Goal: Task Accomplishment & Management: Use online tool/utility

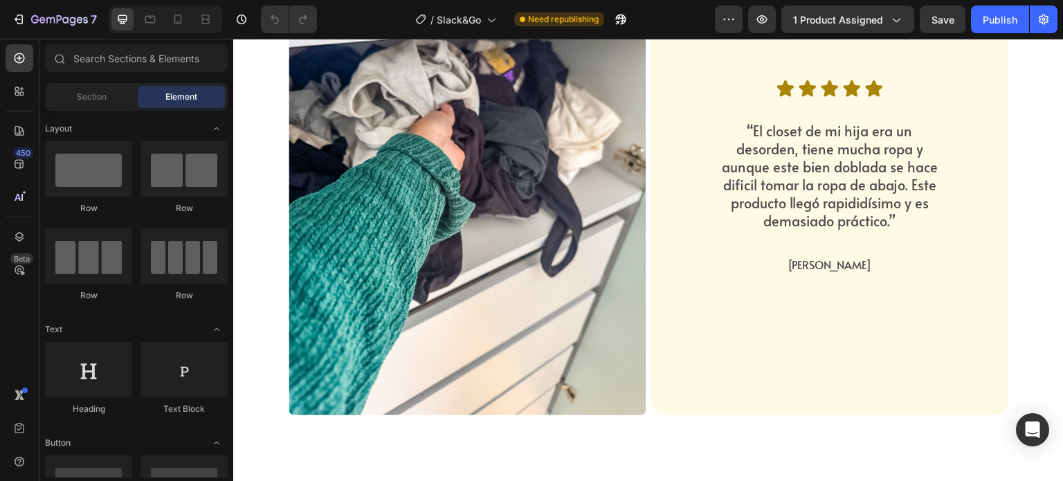
scroll to position [4167, 0]
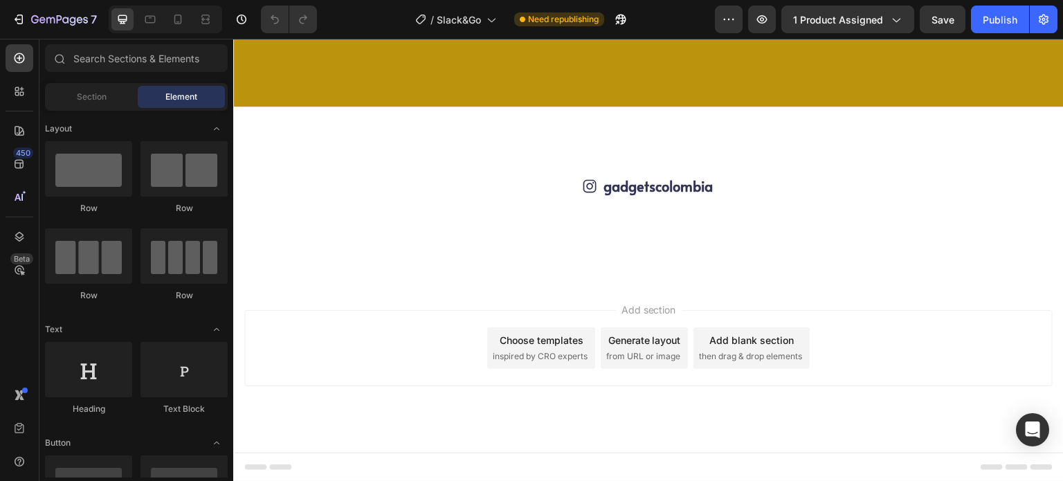
scroll to position [5135, 0]
click at [242, 17] on icon "button" at bounding box center [242, 19] width 14 height 14
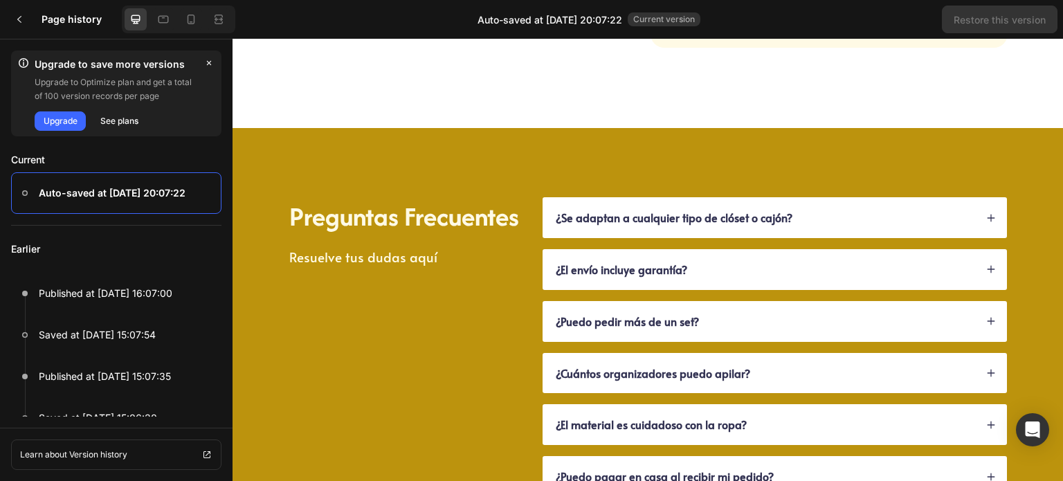
scroll to position [4276, 0]
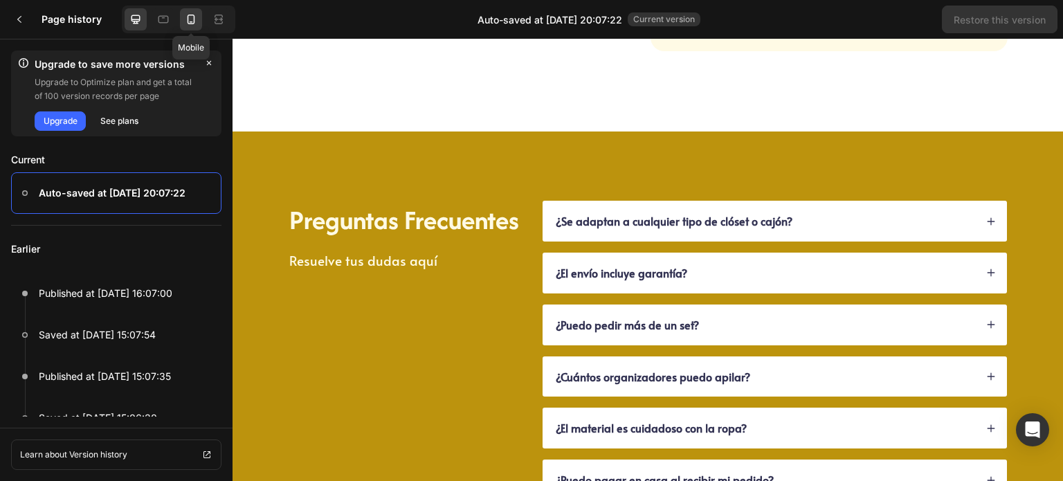
click at [188, 21] on icon at bounding box center [192, 20] width 8 height 10
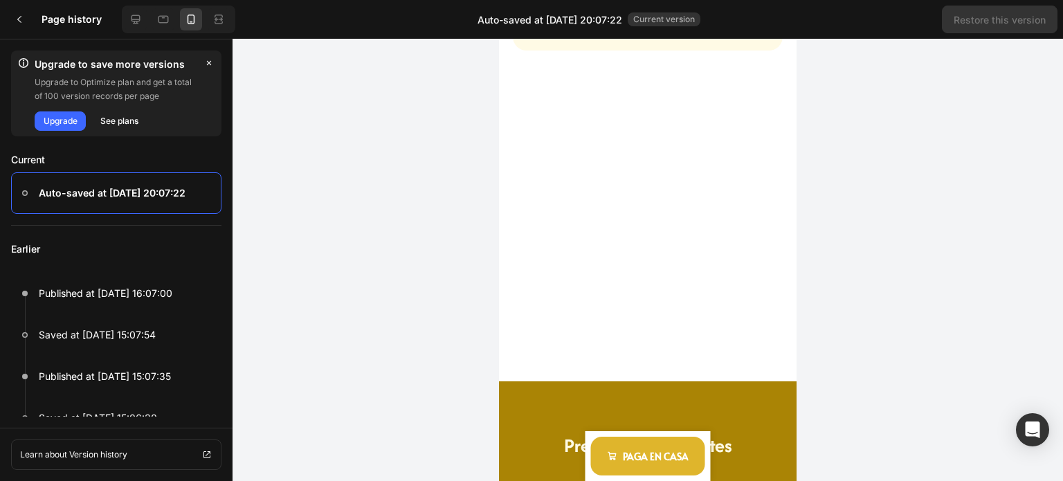
scroll to position [4080, 0]
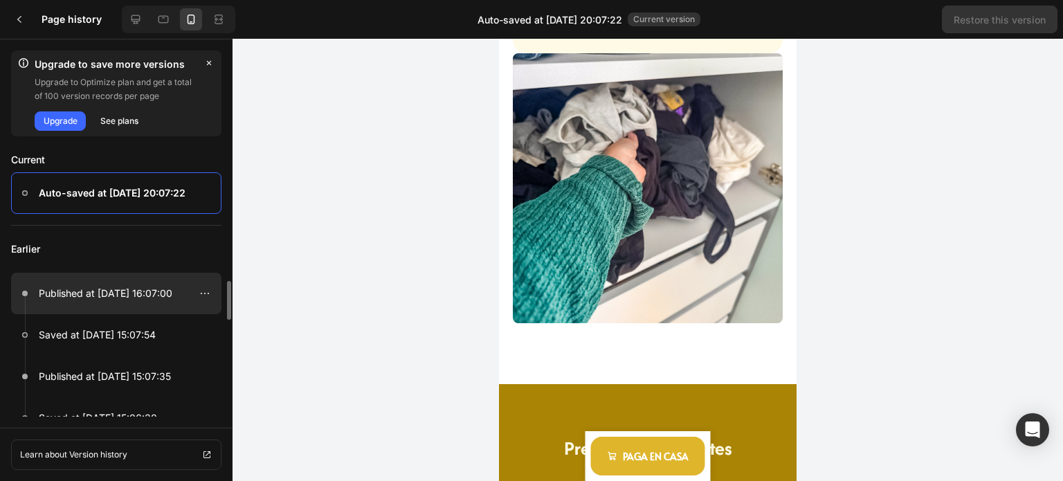
click at [100, 296] on p "Published at [DATE] 16:07:00" at bounding box center [106, 293] width 134 height 17
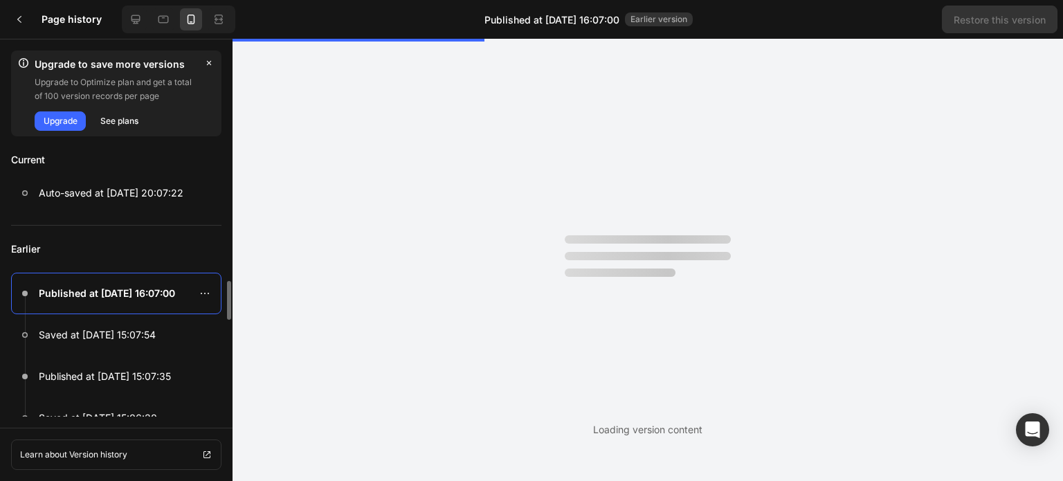
scroll to position [0, 0]
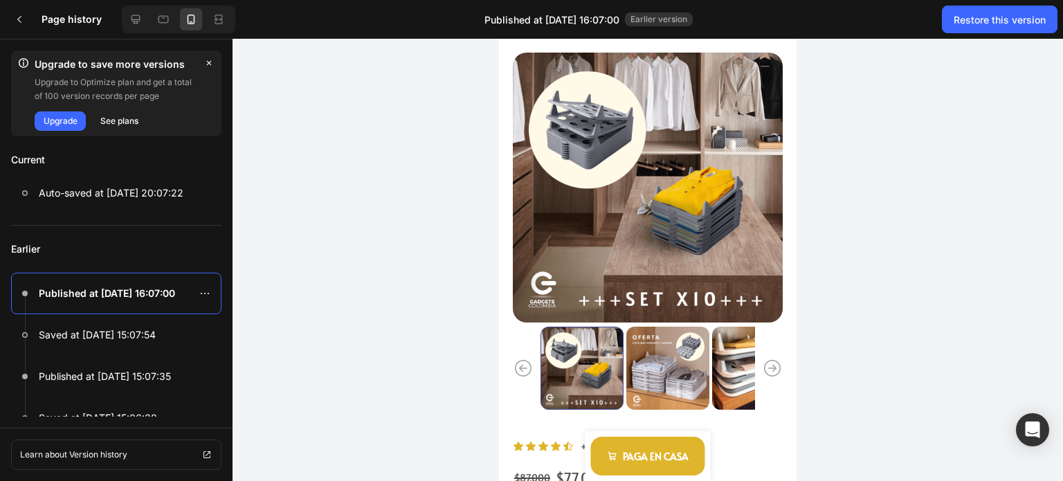
click at [885, 229] on div at bounding box center [648, 260] width 831 height 442
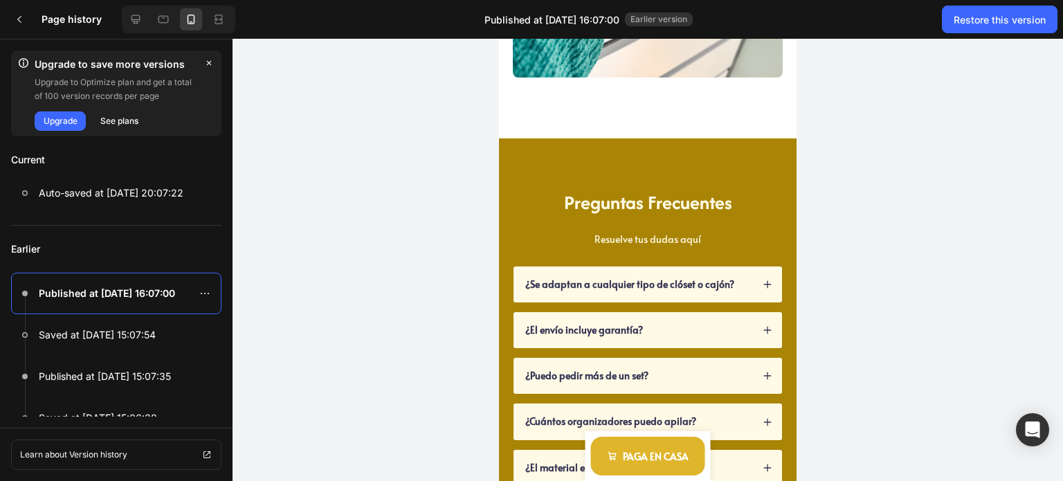
scroll to position [4089, 0]
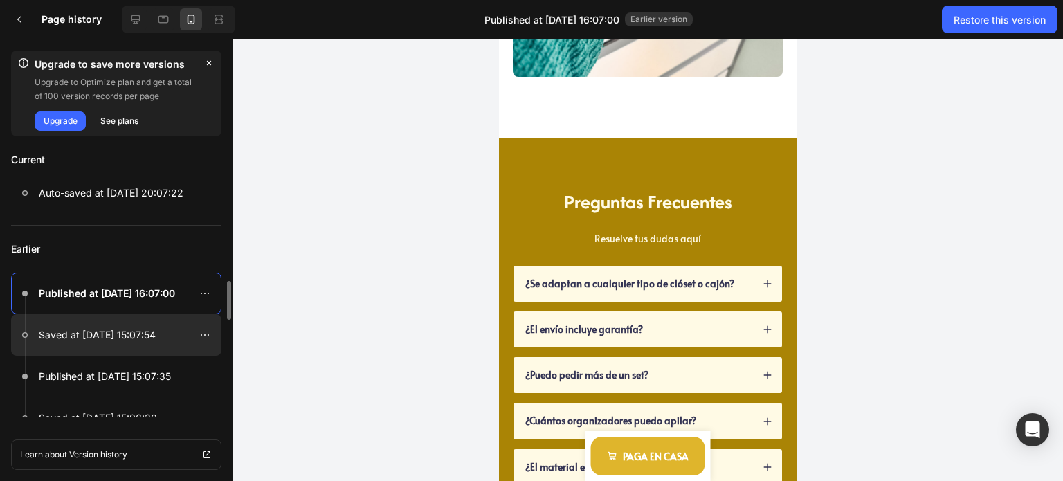
click at [96, 339] on p "Saved at [DATE] 15:07:54" at bounding box center [97, 335] width 117 height 17
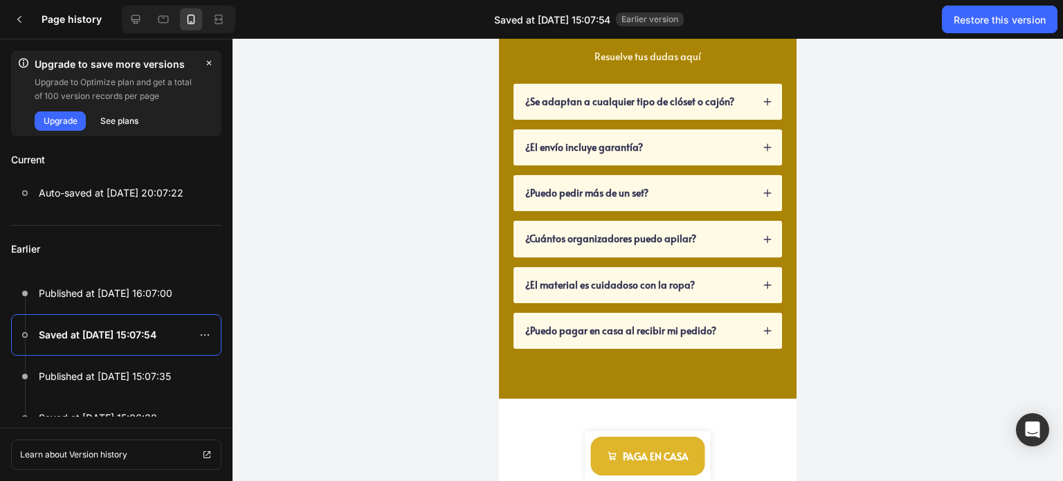
scroll to position [4849, 0]
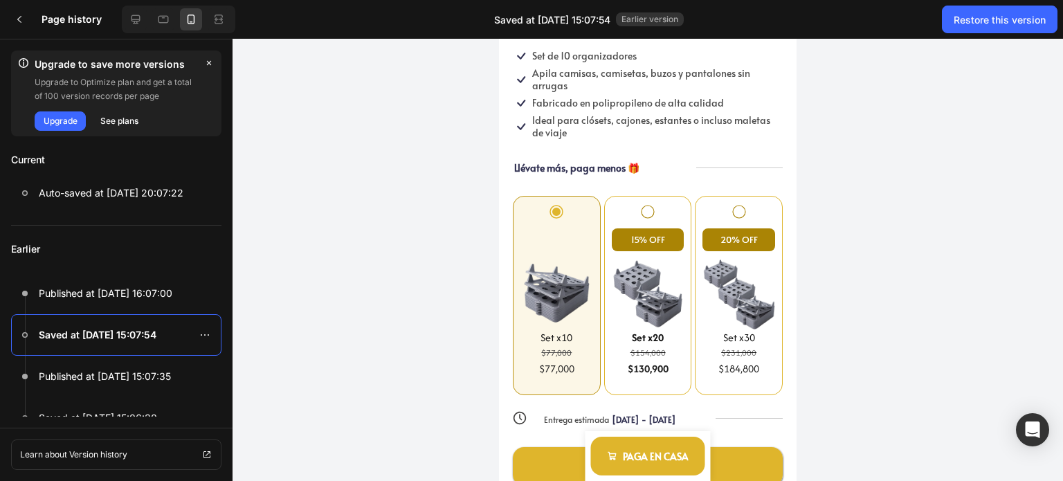
scroll to position [498, 0]
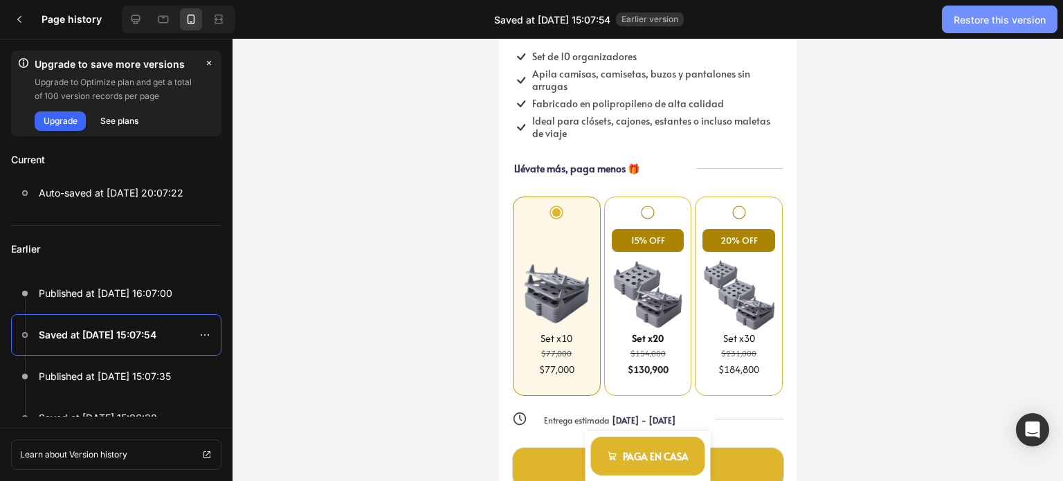
click at [993, 21] on div "Restore this version" at bounding box center [1000, 19] width 92 height 15
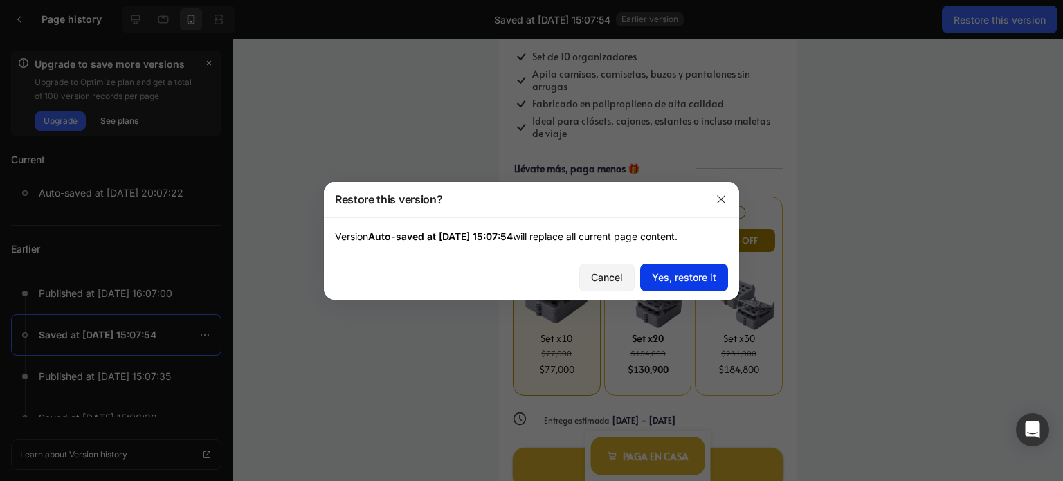
click at [685, 282] on div "Yes, restore it" at bounding box center [684, 277] width 64 height 15
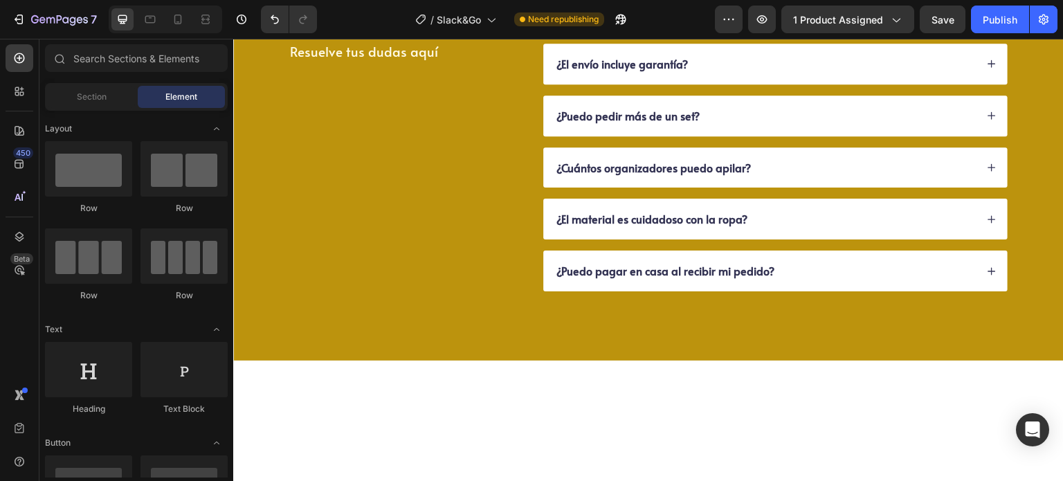
scroll to position [5252, 0]
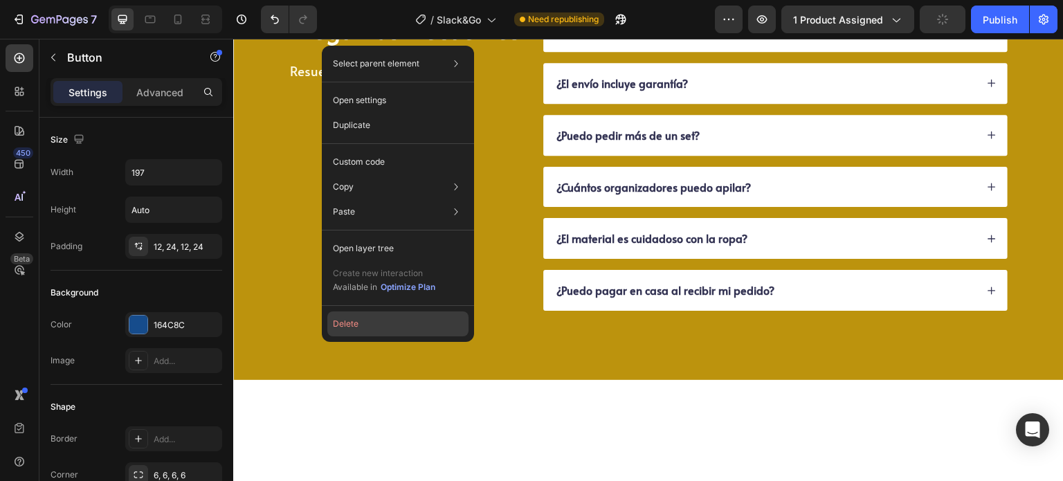
click at [343, 320] on button "Delete" at bounding box center [397, 323] width 141 height 25
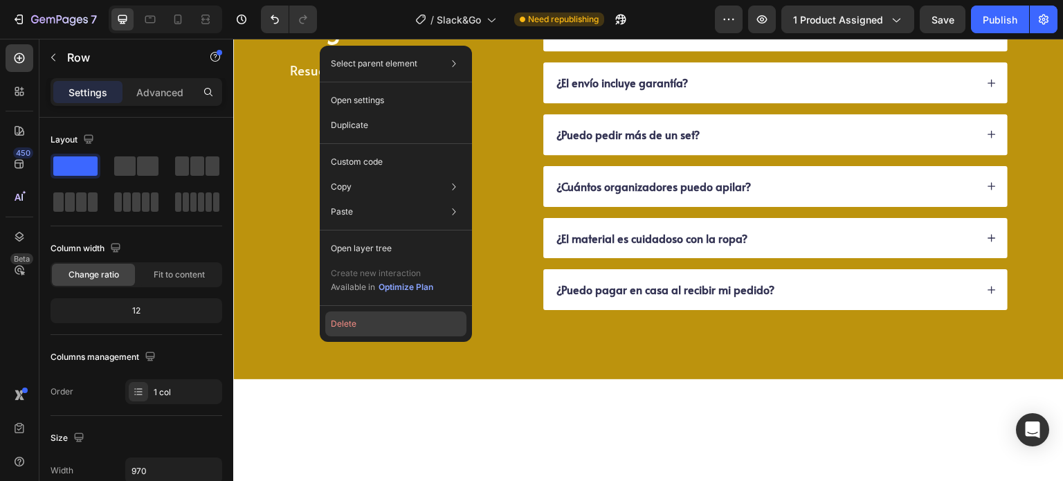
click at [351, 323] on button "Delete" at bounding box center [395, 323] width 141 height 25
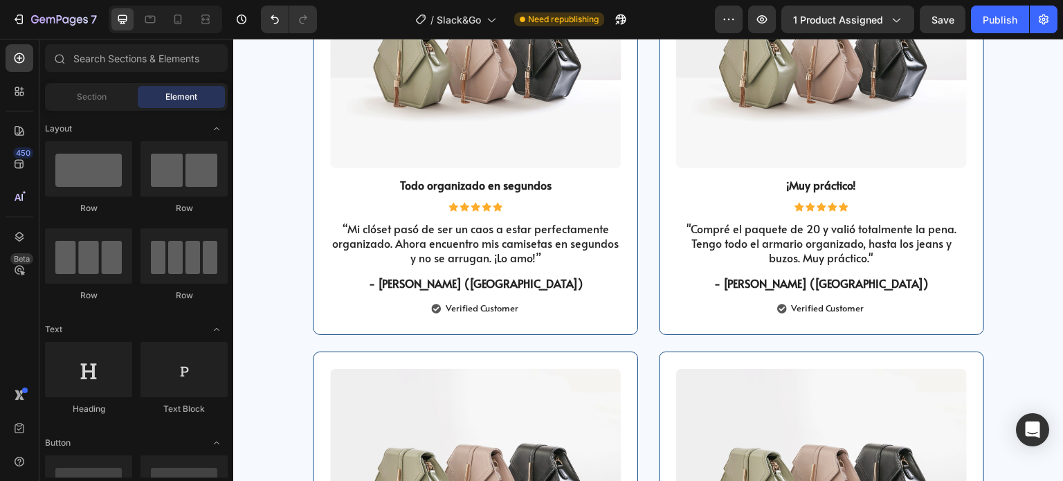
scroll to position [4529, 0]
click at [487, 169] on img at bounding box center [475, 60] width 291 height 218
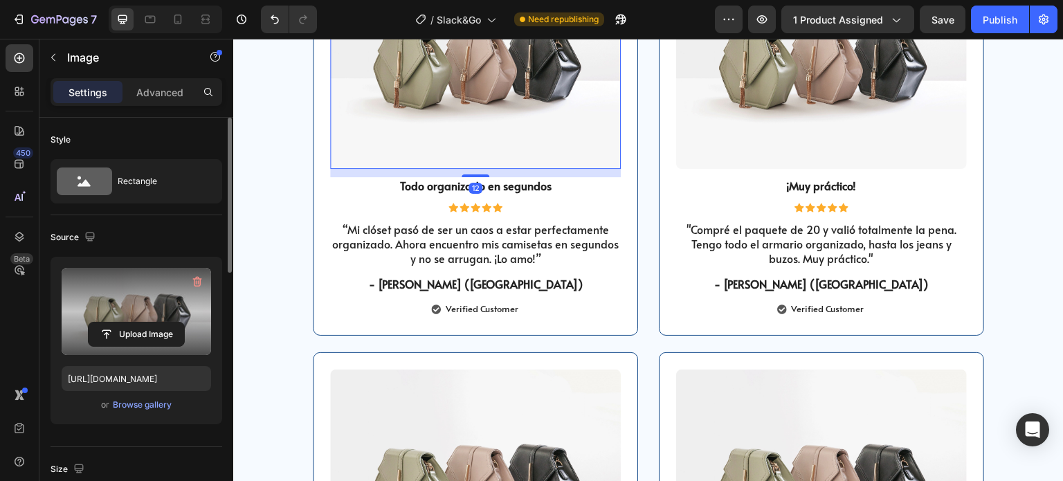
click at [138, 296] on label at bounding box center [137, 311] width 150 height 87
click at [138, 323] on input "file" at bounding box center [137, 335] width 96 height 24
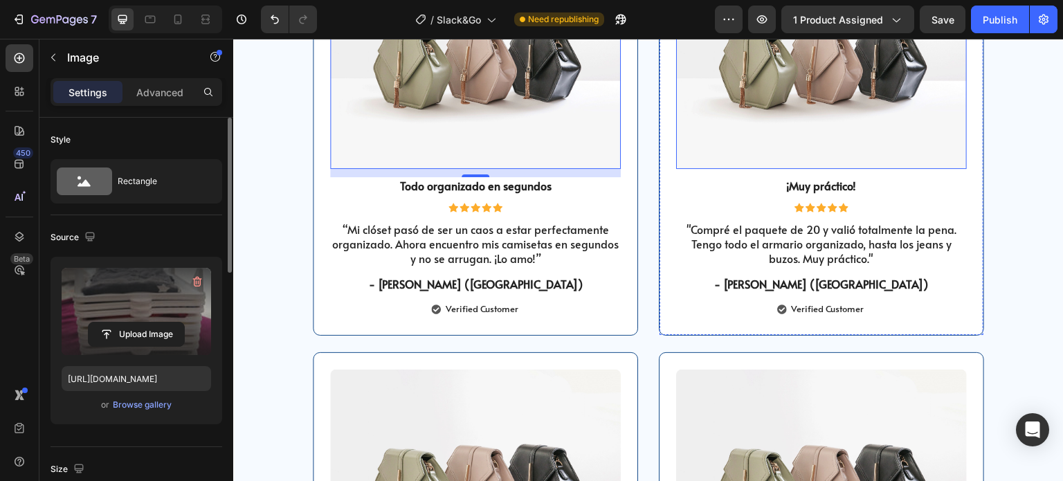
type input "[URL][DOMAIN_NAME]"
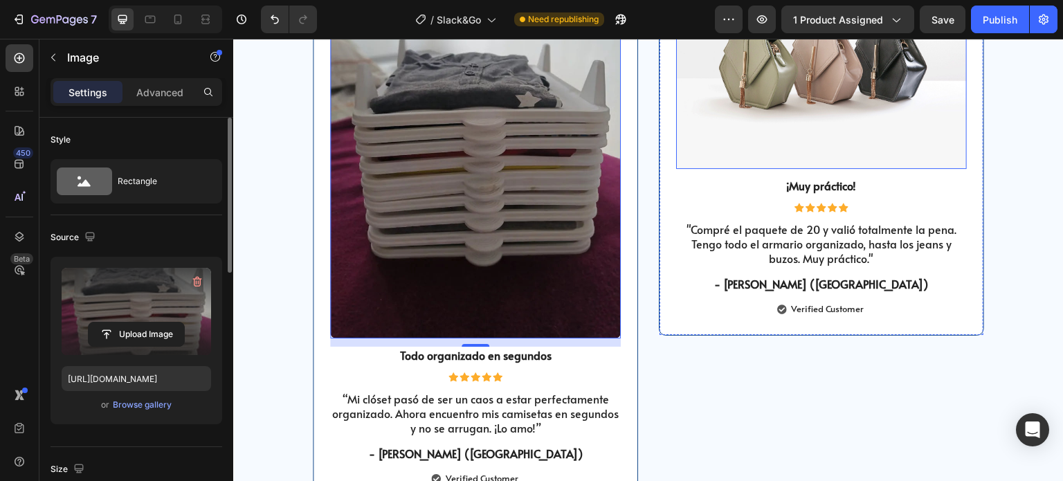
click at [806, 169] on img at bounding box center [821, 60] width 291 height 218
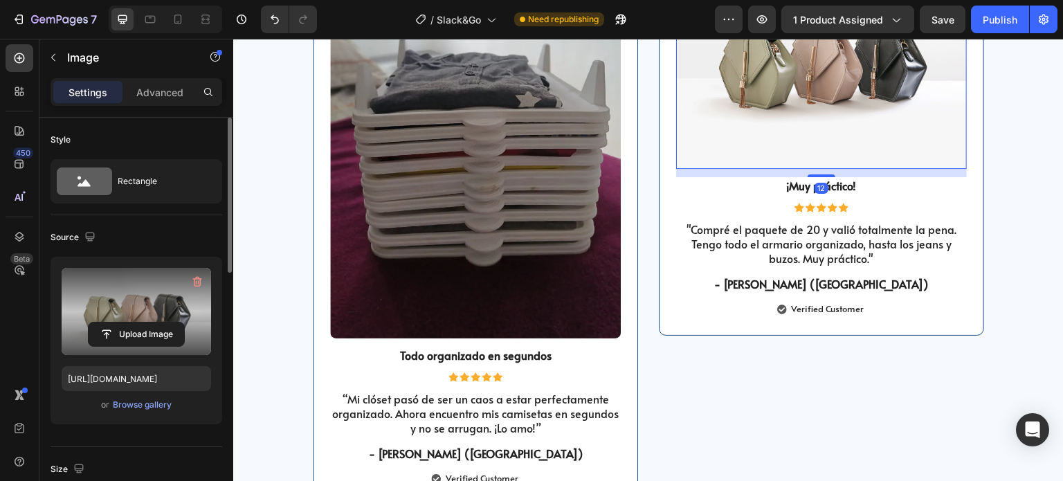
click at [127, 309] on label at bounding box center [137, 311] width 150 height 87
click at [127, 323] on input "file" at bounding box center [137, 335] width 96 height 24
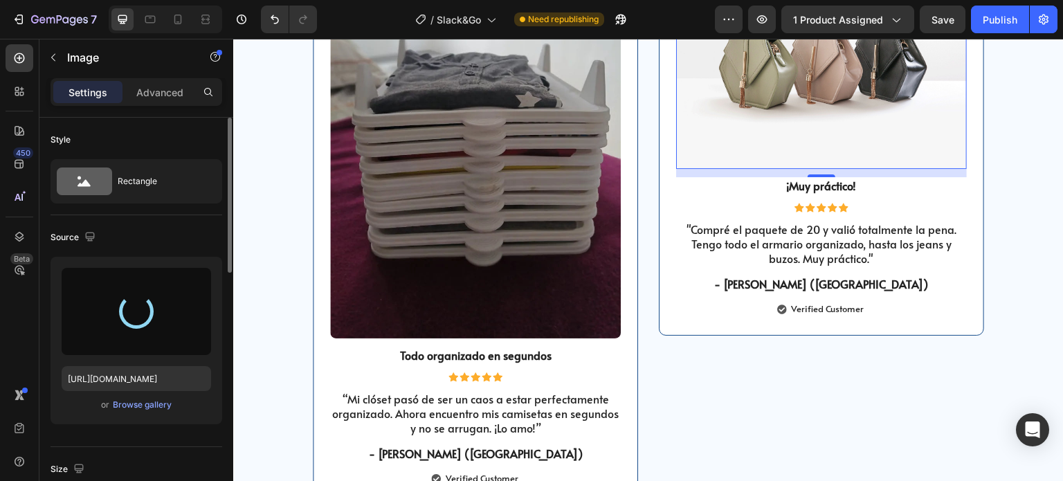
type input "[URL][DOMAIN_NAME]"
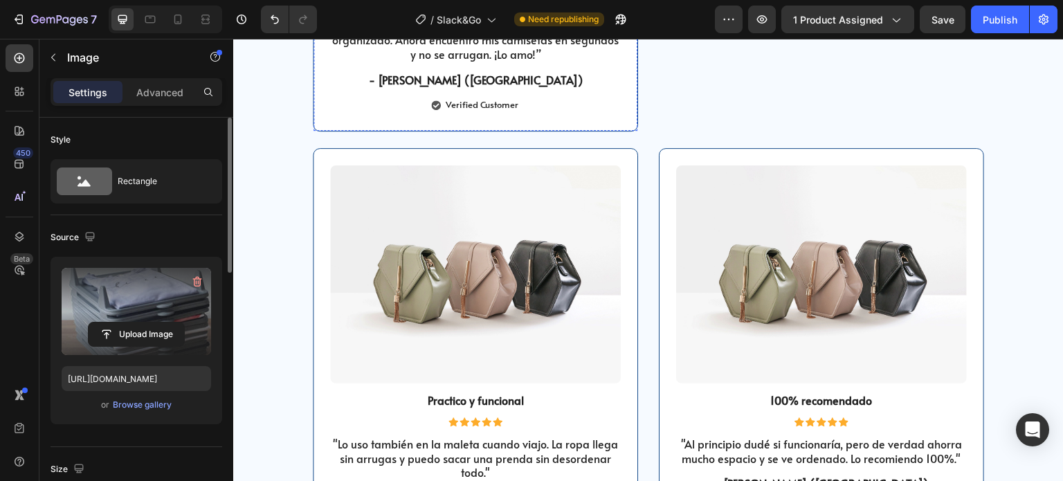
scroll to position [4903, 0]
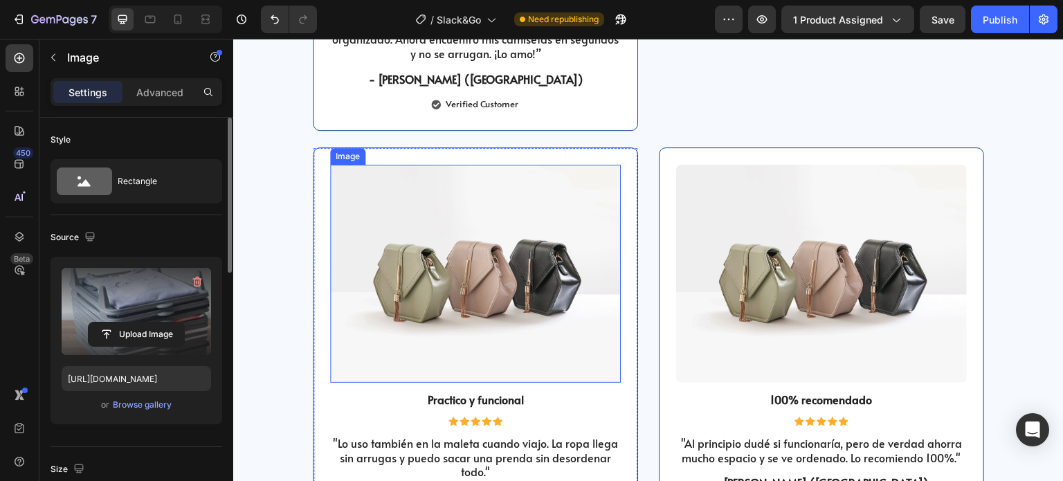
click at [440, 260] on img at bounding box center [475, 274] width 291 height 218
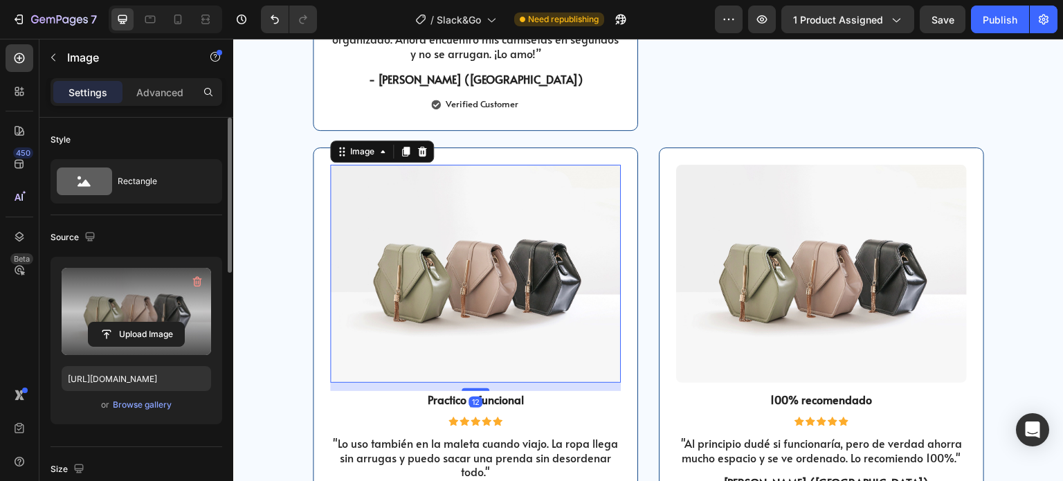
click at [182, 293] on label at bounding box center [137, 311] width 150 height 87
click at [182, 323] on input "file" at bounding box center [137, 335] width 96 height 24
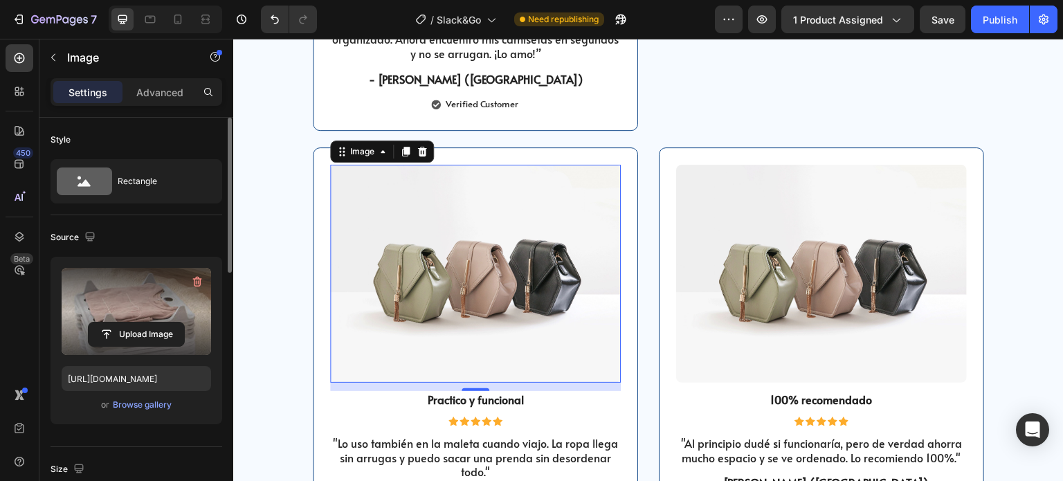
type input "[URL][DOMAIN_NAME]"
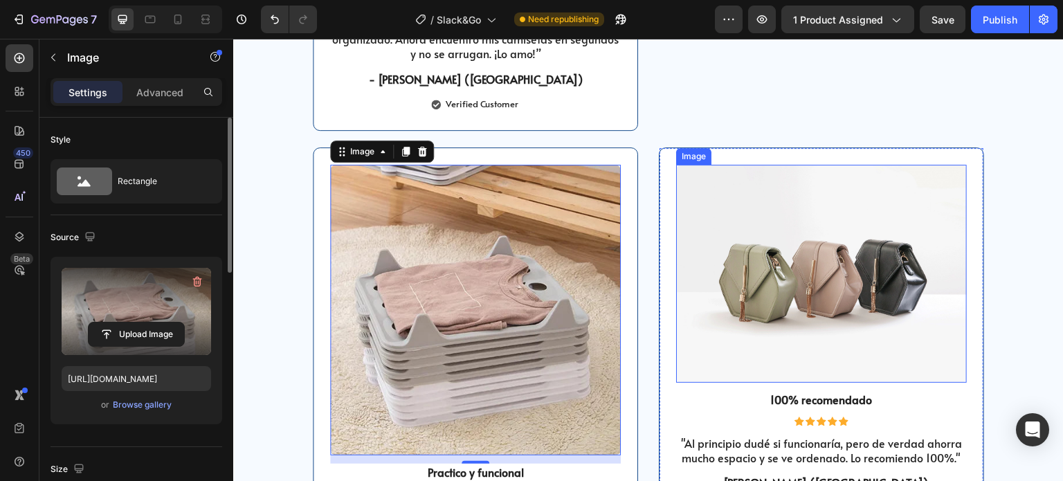
scroll to position [4949, 0]
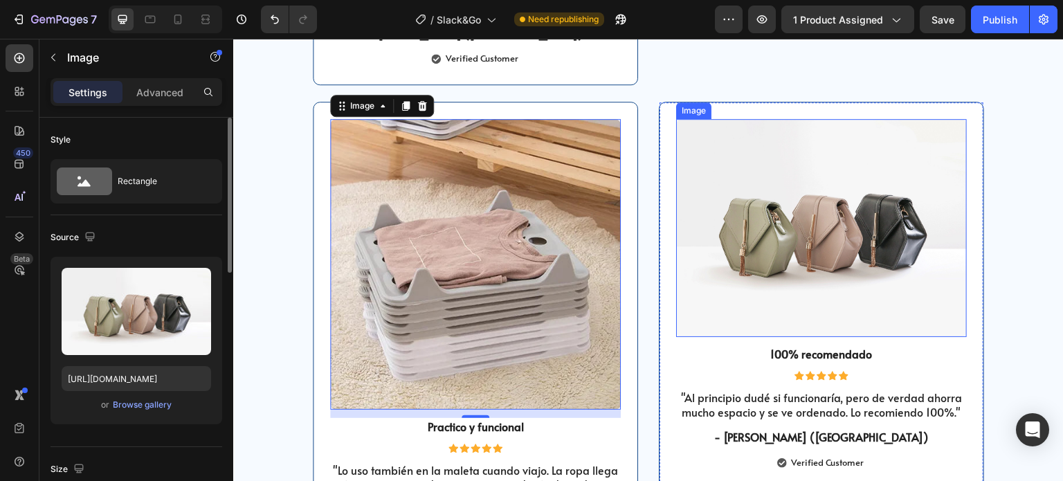
click at [777, 213] on img at bounding box center [821, 228] width 291 height 218
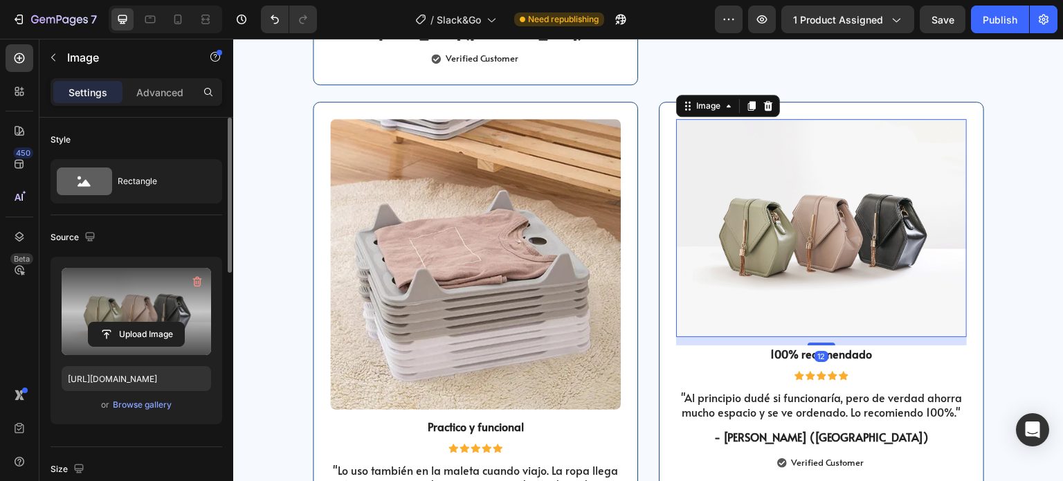
click at [134, 293] on label at bounding box center [137, 311] width 150 height 87
click at [134, 323] on input "file" at bounding box center [137, 335] width 96 height 24
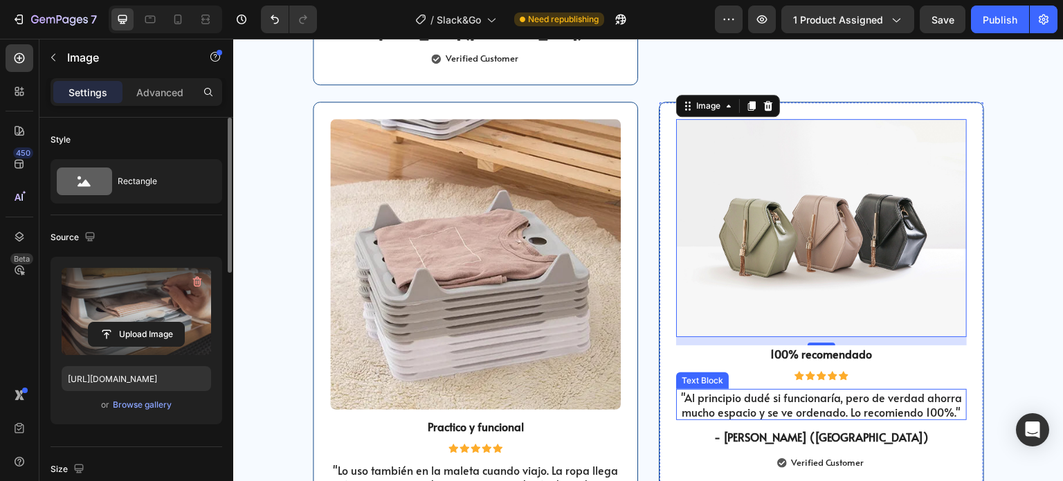
type input "[URL][DOMAIN_NAME]"
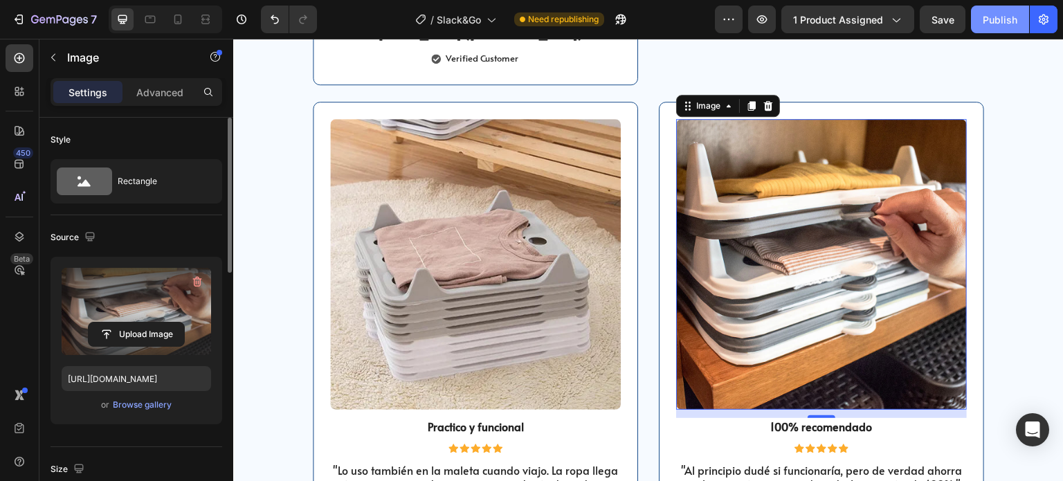
click at [990, 24] on div "Publish" at bounding box center [1000, 19] width 35 height 15
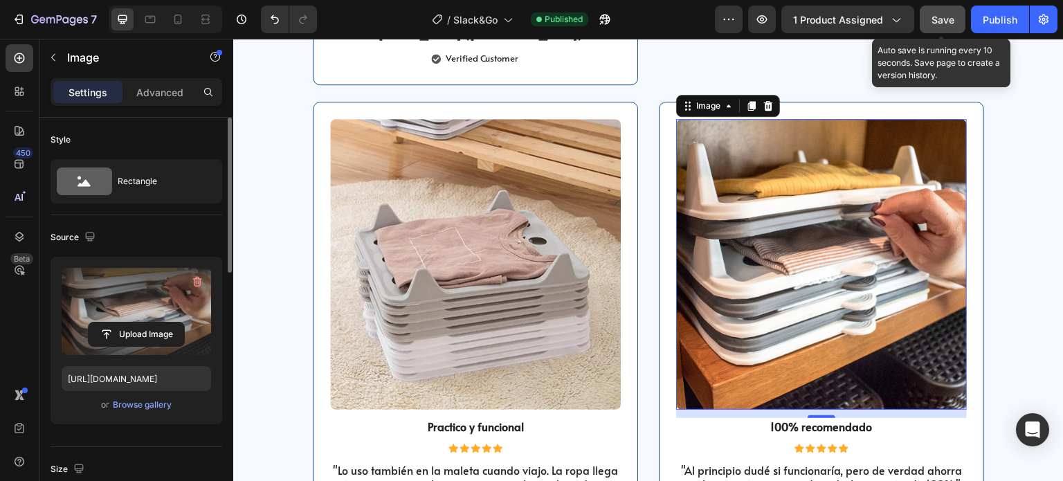
click at [941, 20] on span "Save" at bounding box center [943, 20] width 23 height 12
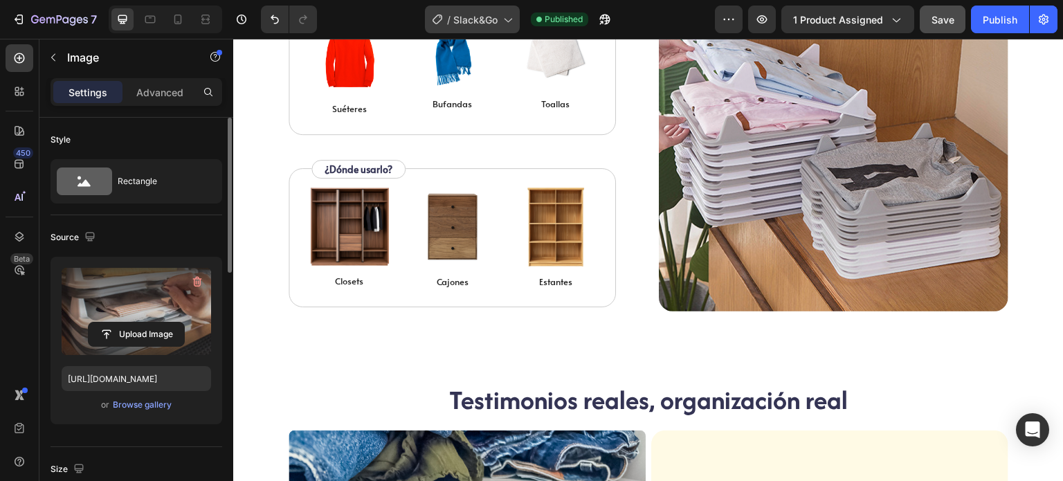
scroll to position [2281, 0]
